Goal: Task Accomplishment & Management: Use online tool/utility

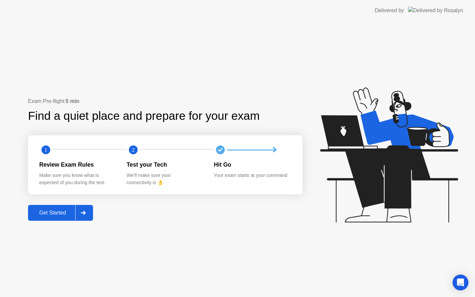
click at [68, 210] on div "Get Started" at bounding box center [52, 213] width 45 height 6
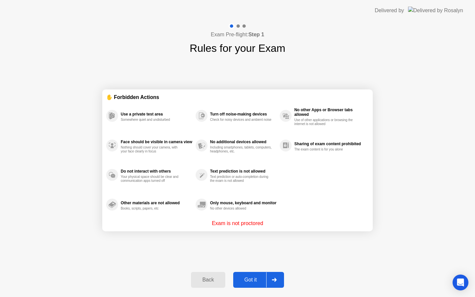
click at [262, 281] on div "Got it" at bounding box center [250, 280] width 31 height 6
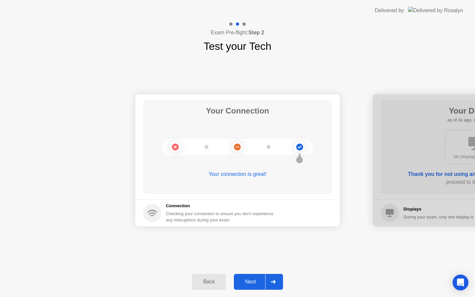
click at [258, 279] on div "Next" at bounding box center [250, 282] width 29 height 6
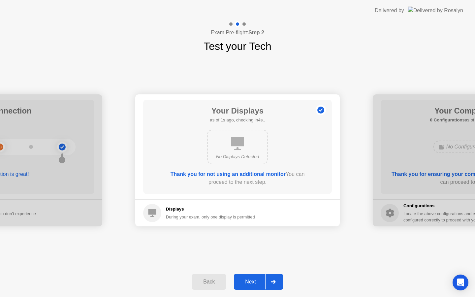
click at [258, 279] on div "Next" at bounding box center [250, 282] width 29 height 6
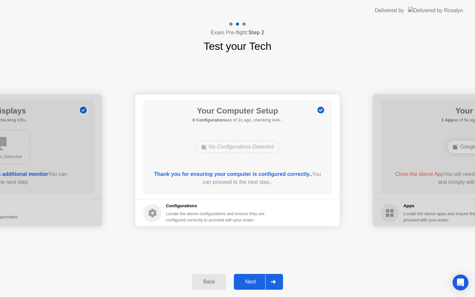
click at [258, 279] on div "Next" at bounding box center [250, 282] width 29 height 6
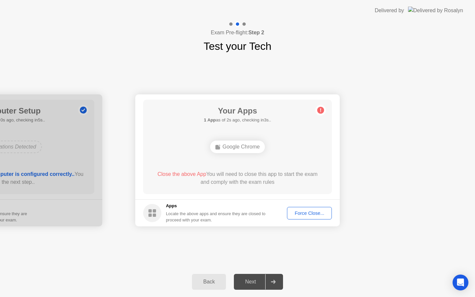
click at [298, 215] on div "Force Close..." at bounding box center [310, 213] width 40 height 5
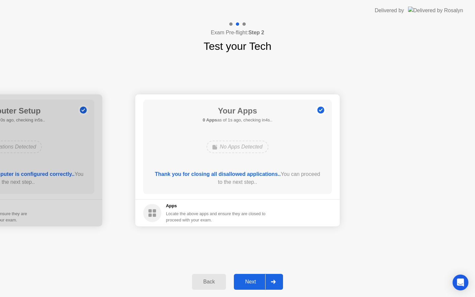
click at [255, 280] on div "Next" at bounding box center [250, 282] width 29 height 6
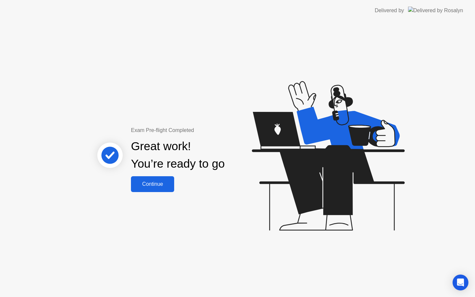
click at [163, 183] on div "Continue" at bounding box center [152, 184] width 39 height 6
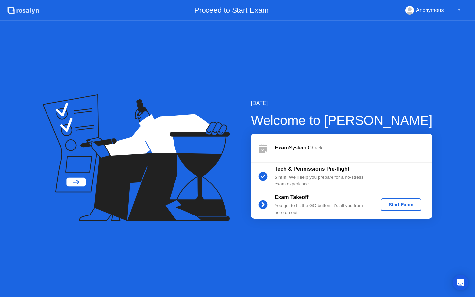
click at [401, 205] on div "Start Exam" at bounding box center [401, 204] width 35 height 5
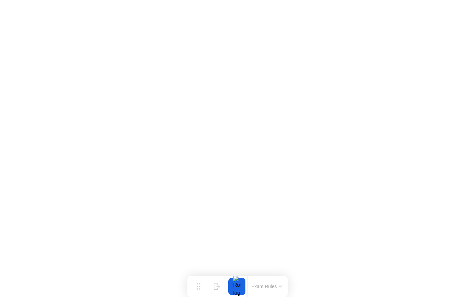
click at [268, 282] on div "Exam Rules" at bounding box center [267, 286] width 38 height 21
click at [264, 291] on div "Exam Rules" at bounding box center [267, 286] width 38 height 21
click at [267, 289] on button "Exam Rules" at bounding box center [267, 287] width 35 height 6
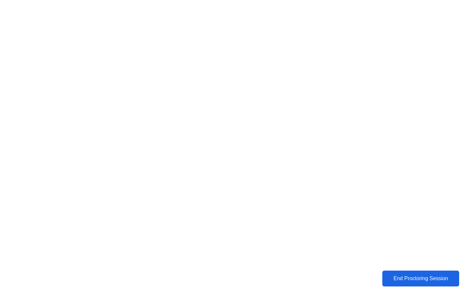
click at [413, 274] on button "End Proctoring Session" at bounding box center [421, 279] width 77 height 16
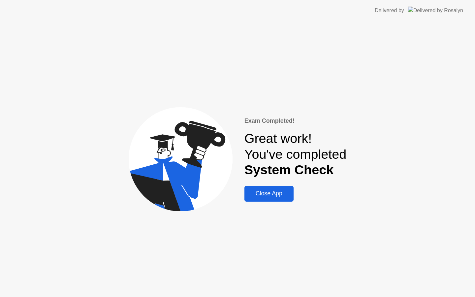
click at [286, 197] on div "Close App" at bounding box center [269, 193] width 45 height 7
